Goal: Task Accomplishment & Management: Manage account settings

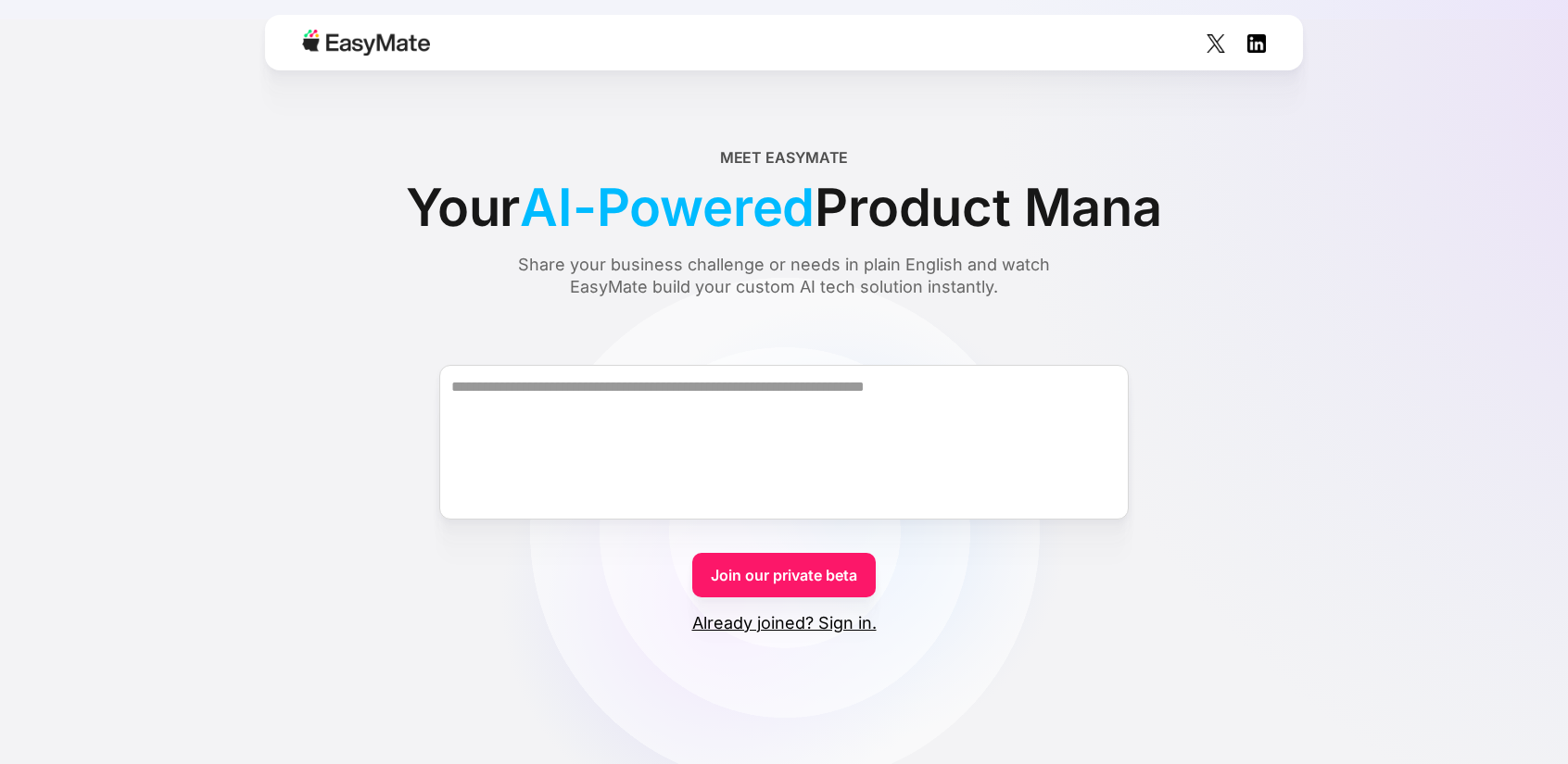
click at [783, 618] on link "Already joined? Sign in." at bounding box center [784, 623] width 185 height 22
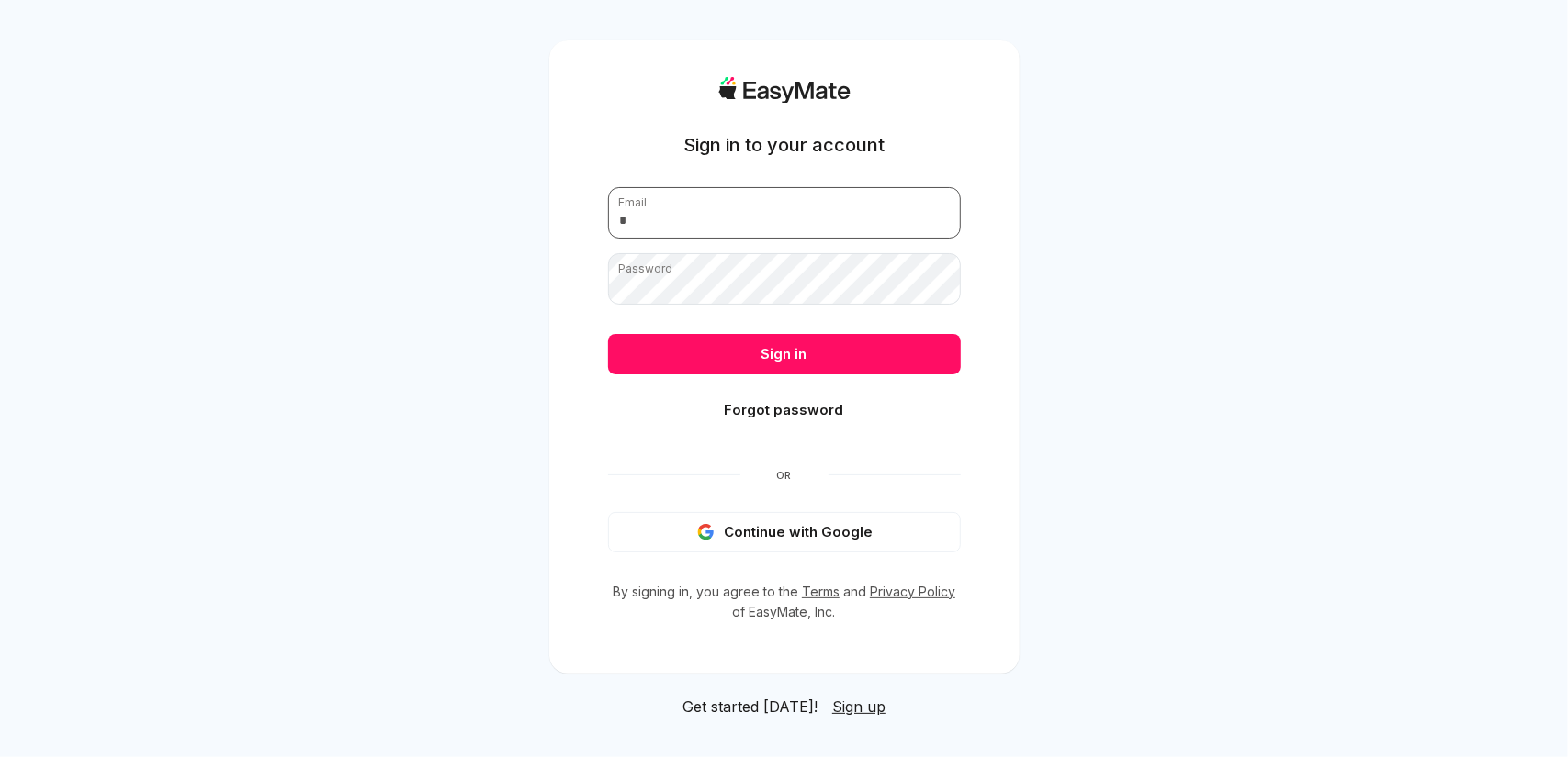
click at [654, 226] on input "email" at bounding box center [784, 213] width 353 height 51
type input "**********"
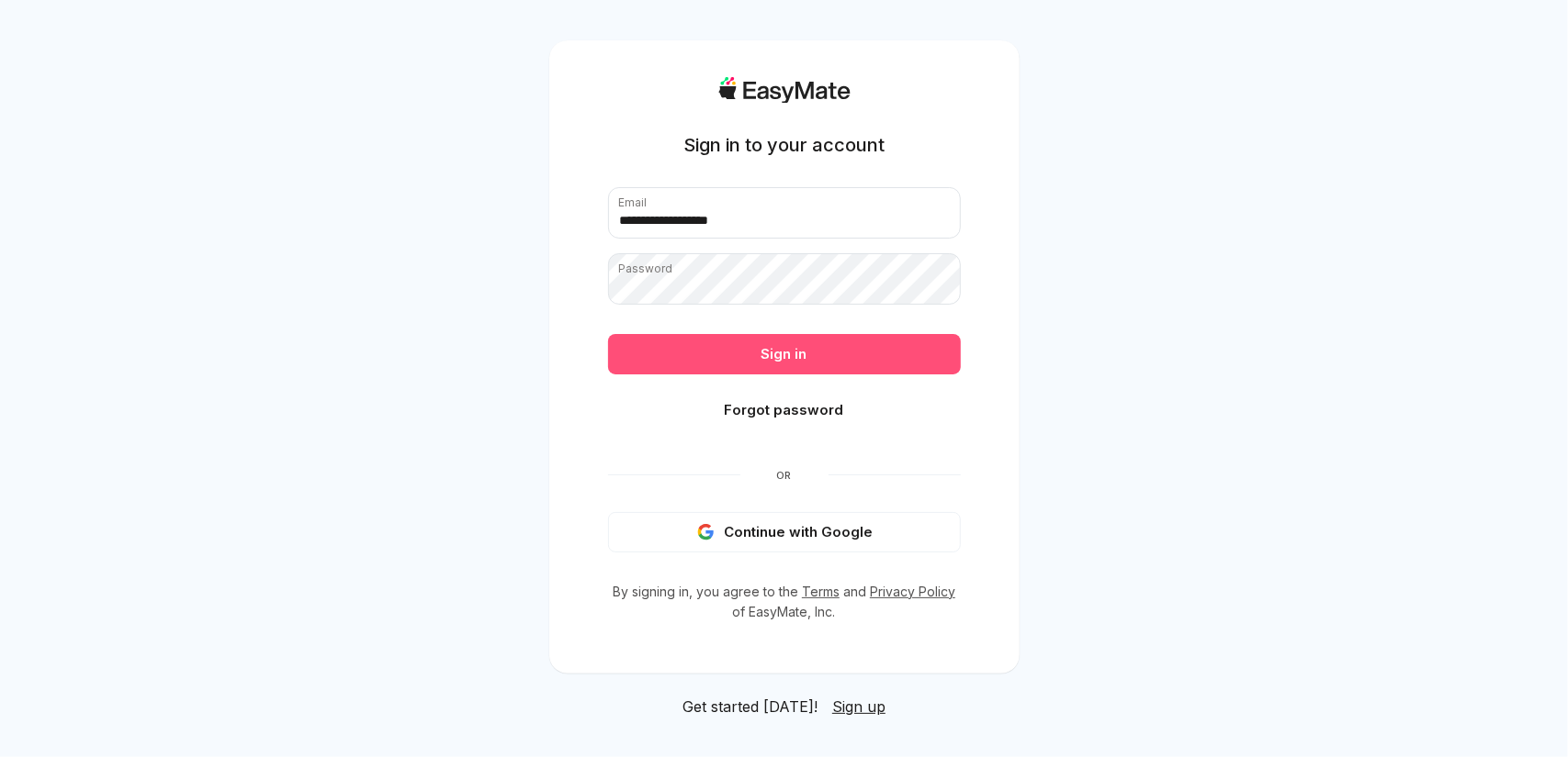
click at [783, 347] on button "Sign in" at bounding box center [784, 354] width 353 height 41
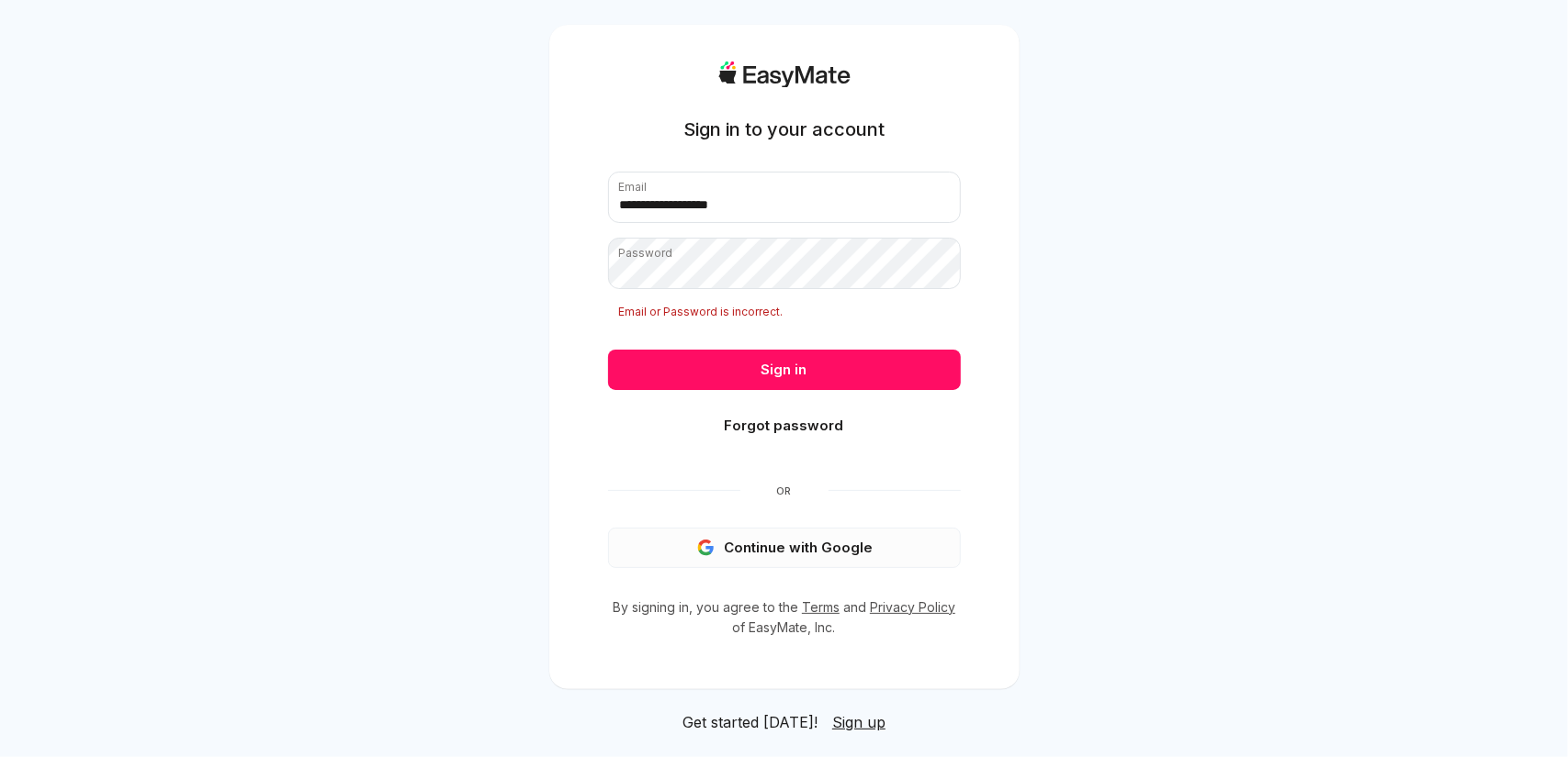
click at [783, 545] on button "Continue with Google" at bounding box center [784, 547] width 353 height 41
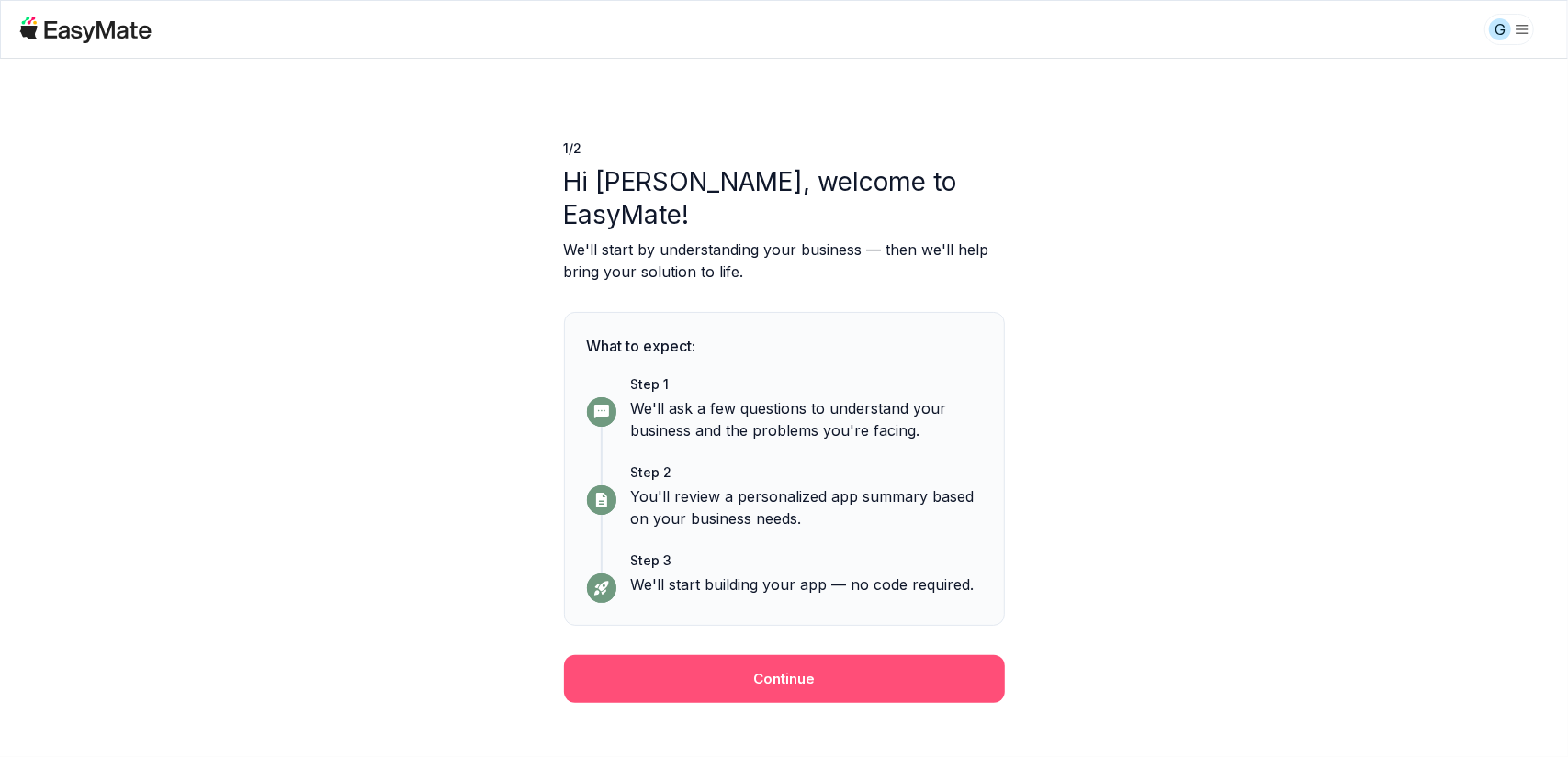
click at [784, 655] on button "Continue" at bounding box center [784, 679] width 441 height 47
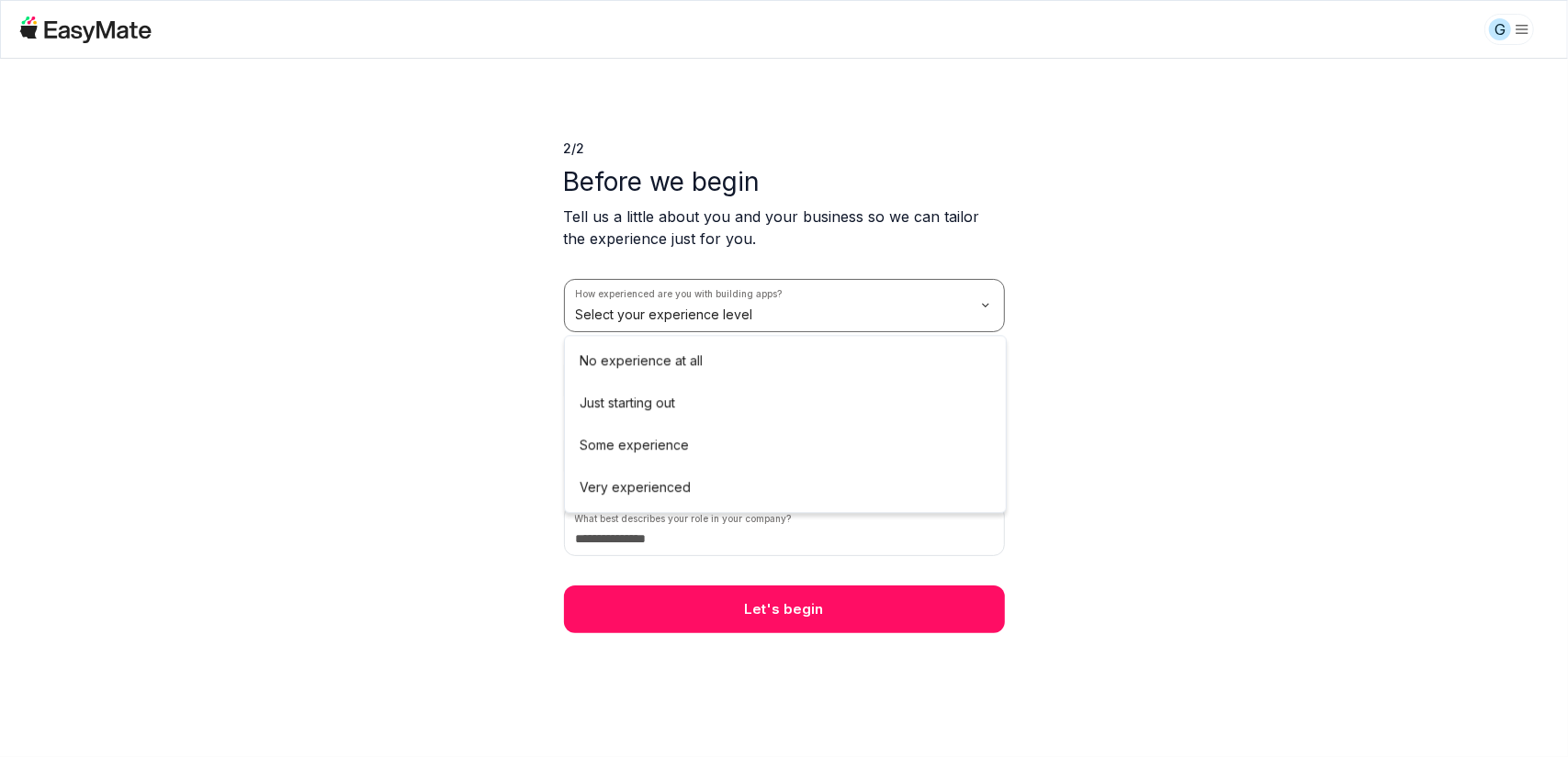
click at [985, 303] on html "We value your privacy We use cookies to enhance your browsing experience, serve…" at bounding box center [784, 378] width 1568 height 757
click at [1084, 387] on html "We value your privacy We use cookies to enhance your browsing experience, serve…" at bounding box center [784, 378] width 1568 height 757
